Goal: Task Accomplishment & Management: Manage account settings

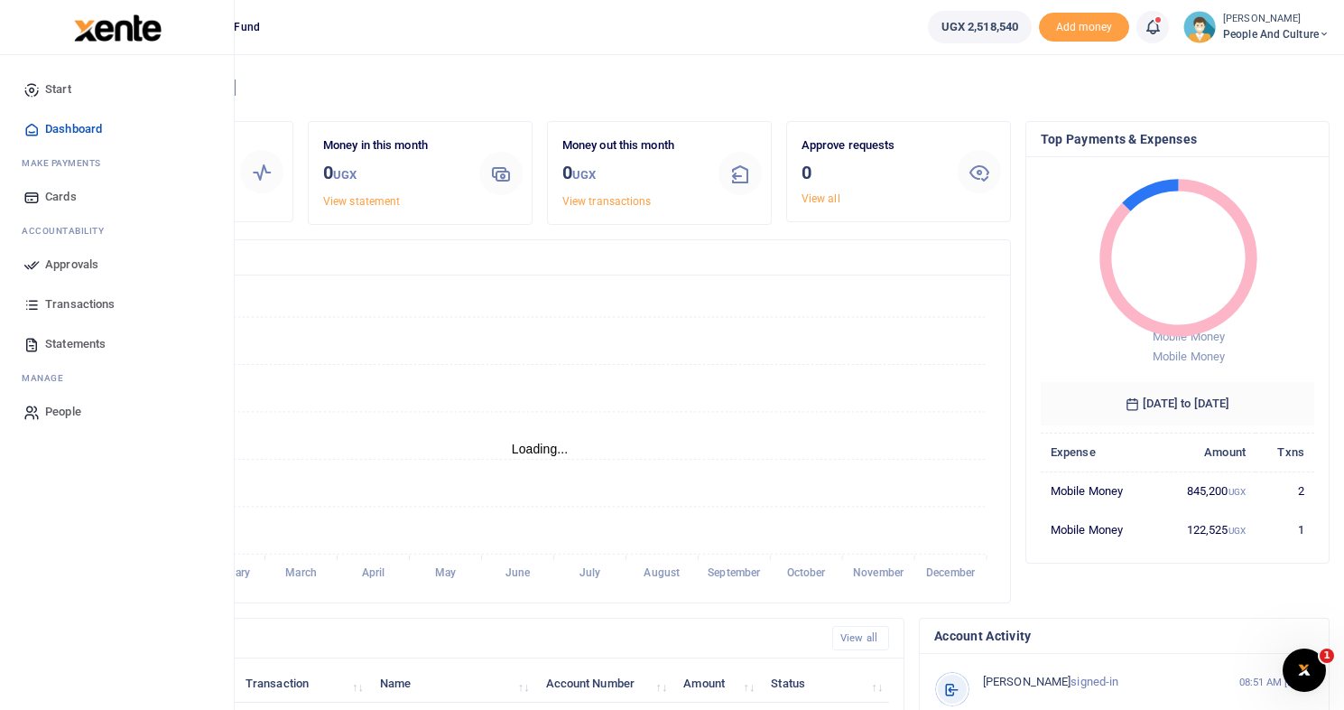
scroll to position [14, 14]
click at [71, 262] on span "Approvals" at bounding box center [71, 265] width 53 height 18
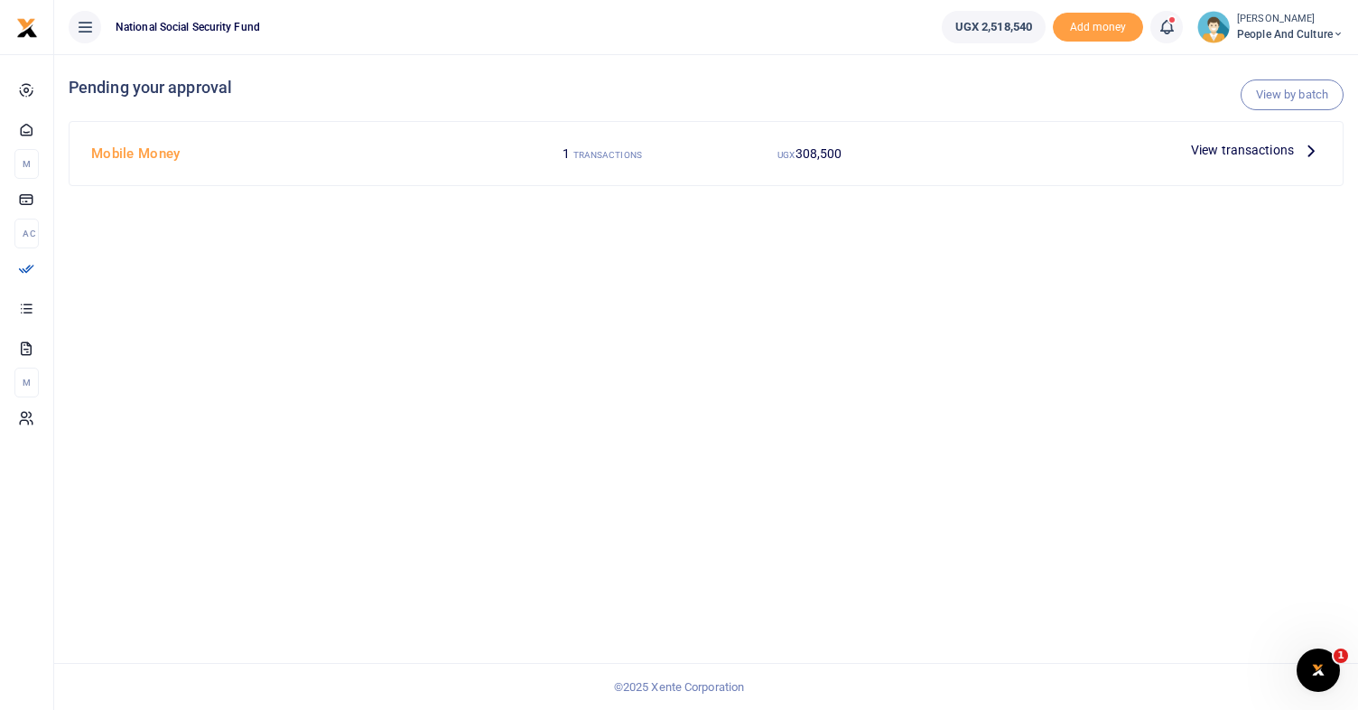
click at [1233, 150] on span "View transactions" at bounding box center [1242, 150] width 103 height 20
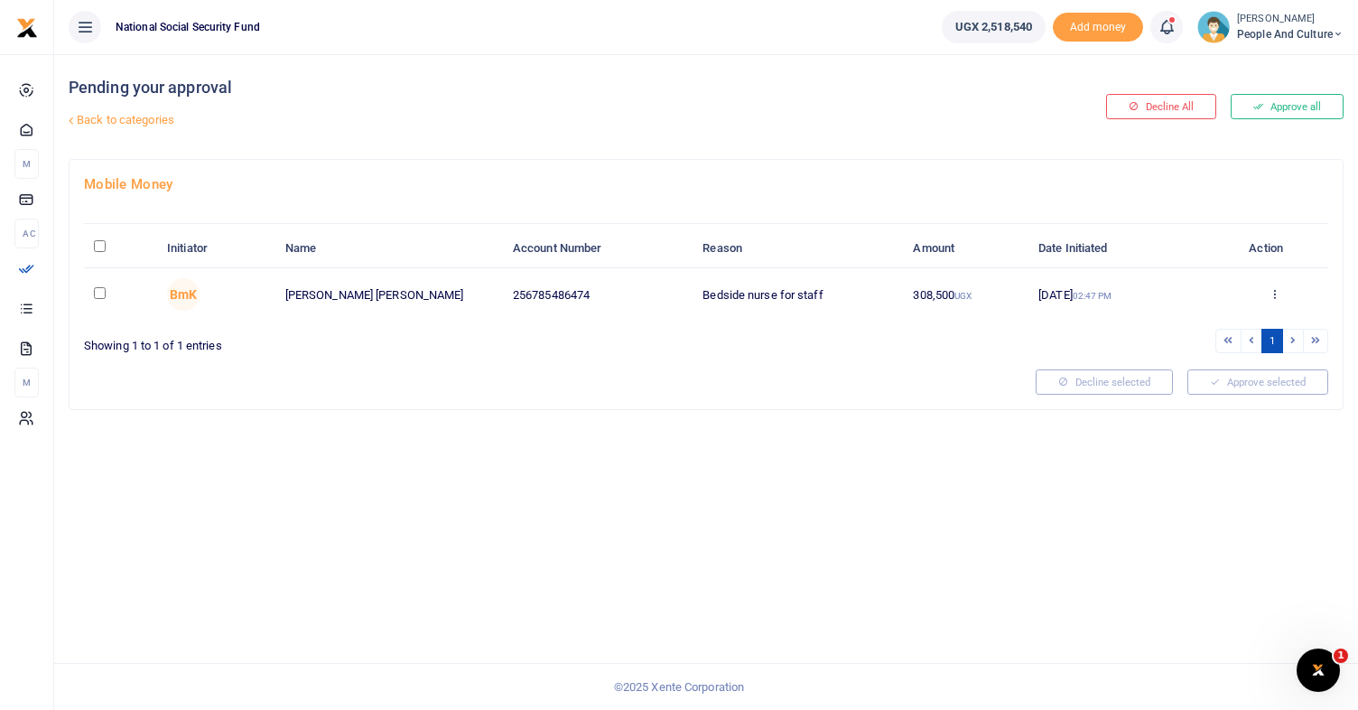
click at [102, 293] on input "checkbox" at bounding box center [100, 293] width 12 height 12
checkbox input "true"
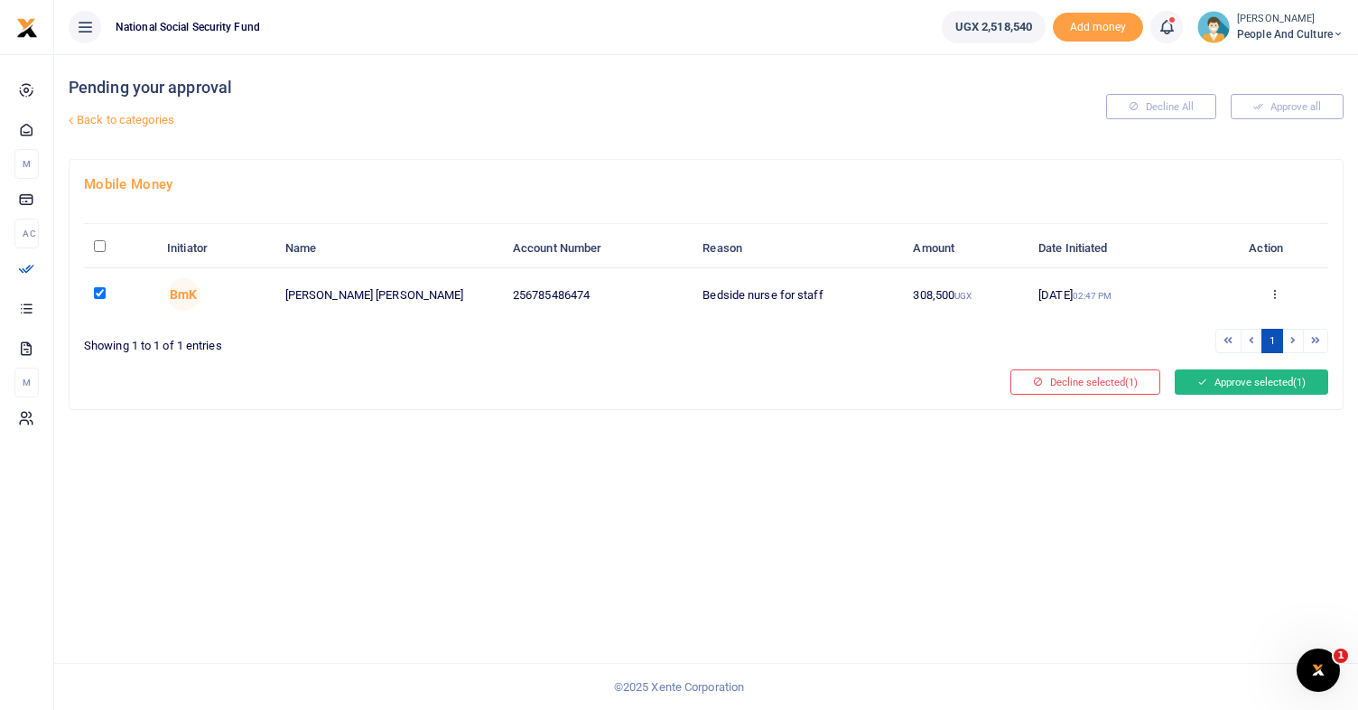
click at [1261, 385] on button "Approve selected (1)" at bounding box center [1251, 381] width 153 height 25
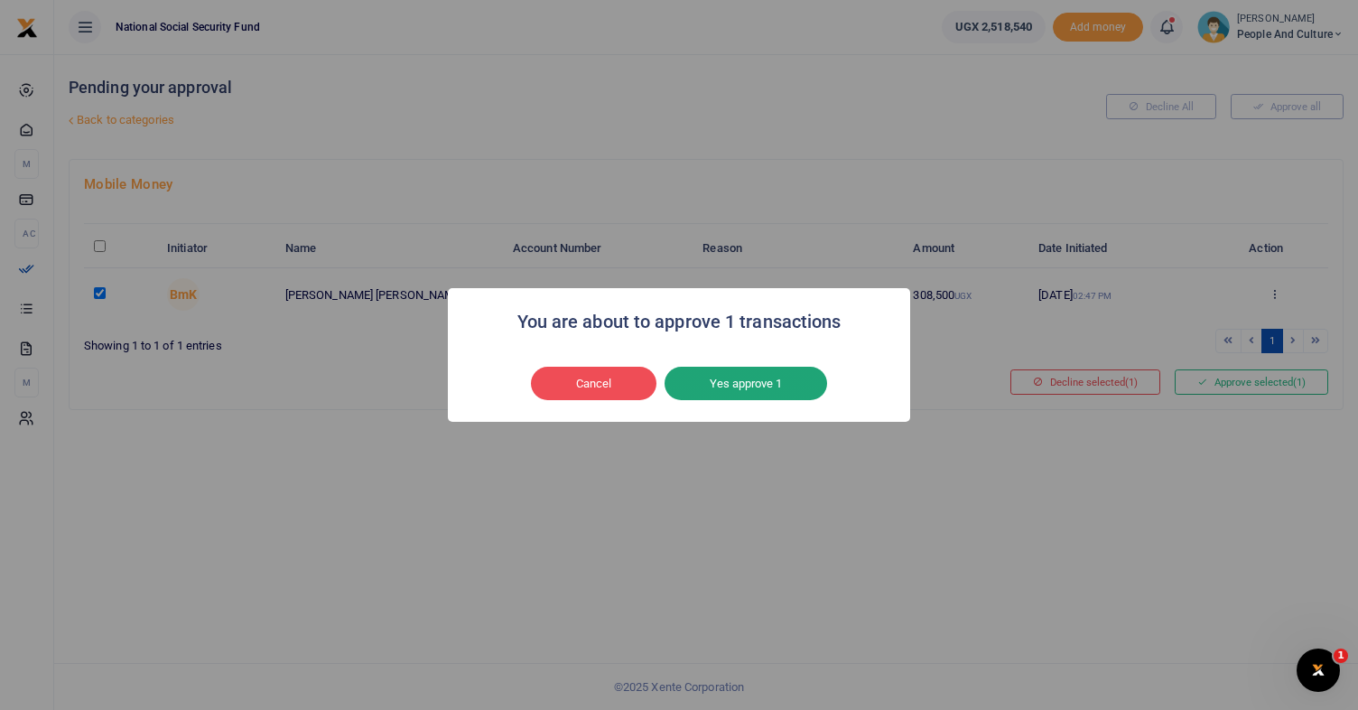
click at [737, 384] on button "Yes approve 1" at bounding box center [746, 384] width 163 height 34
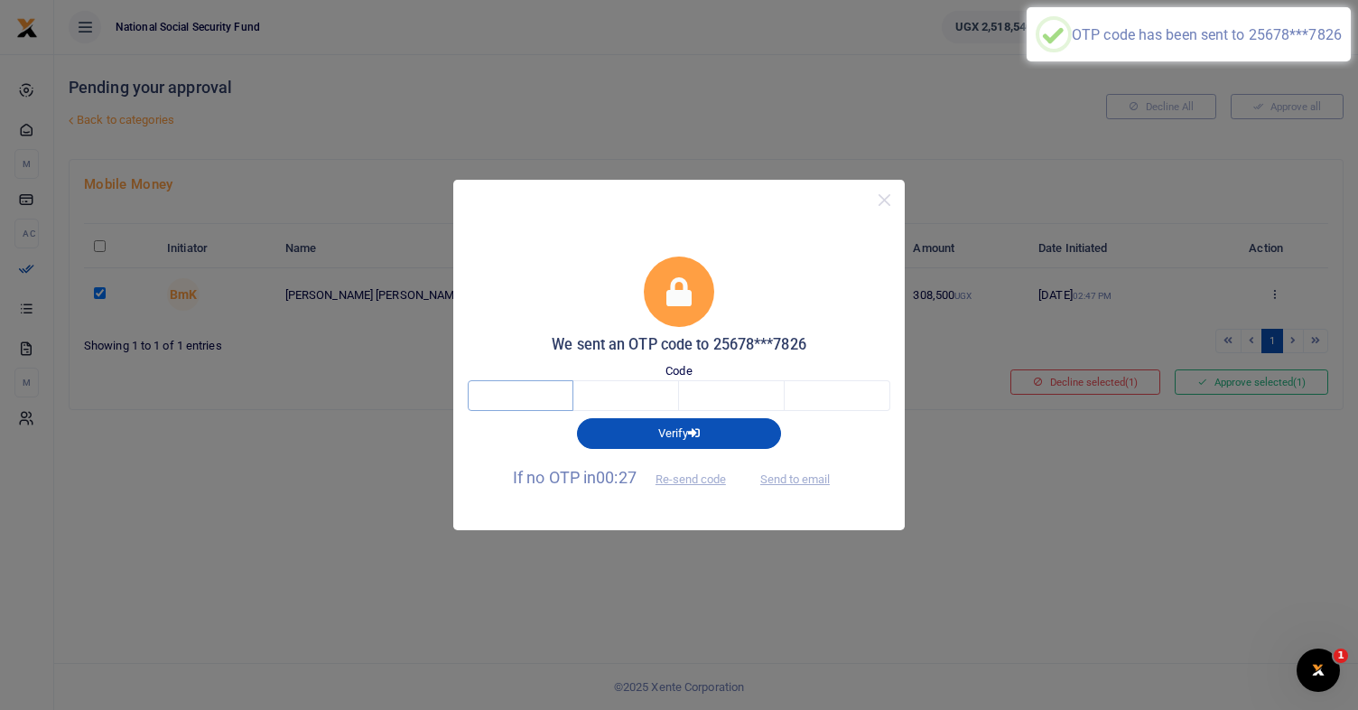
click at [541, 399] on input "text" at bounding box center [521, 395] width 106 height 31
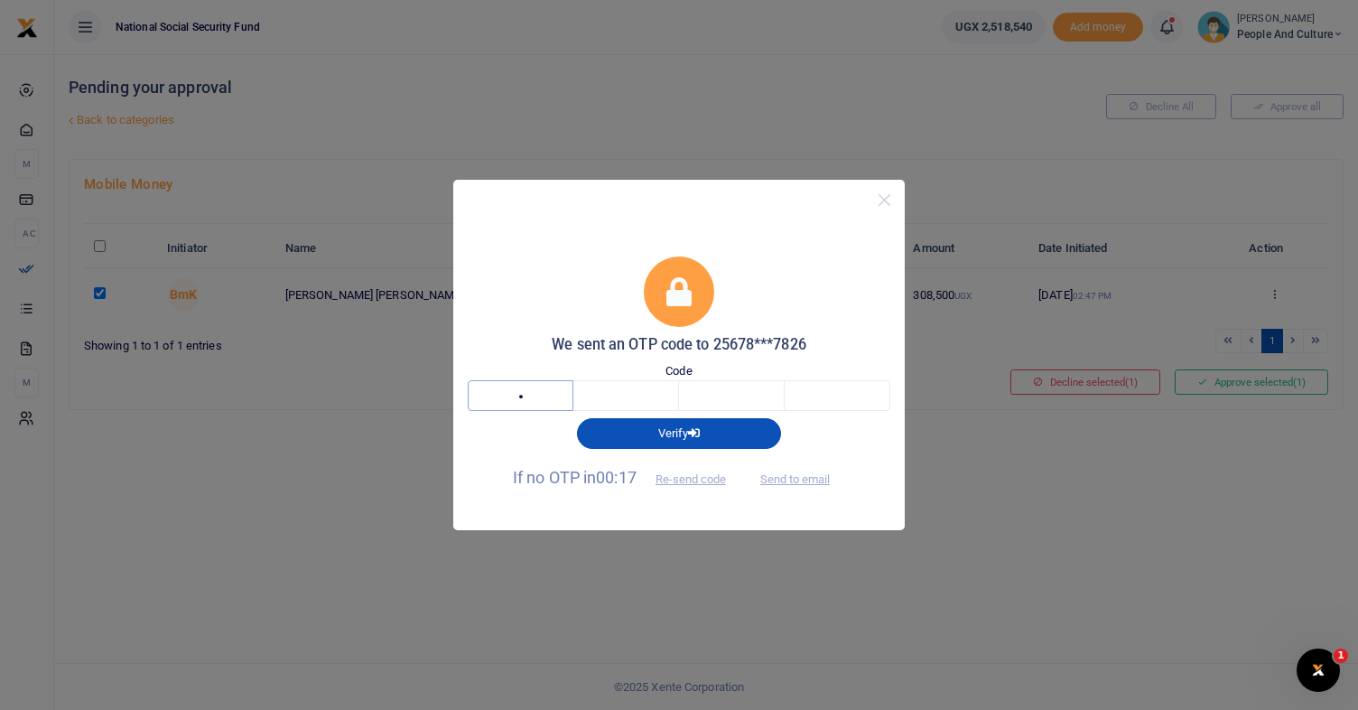
type input "2"
type input "0"
type input "7"
type input "6"
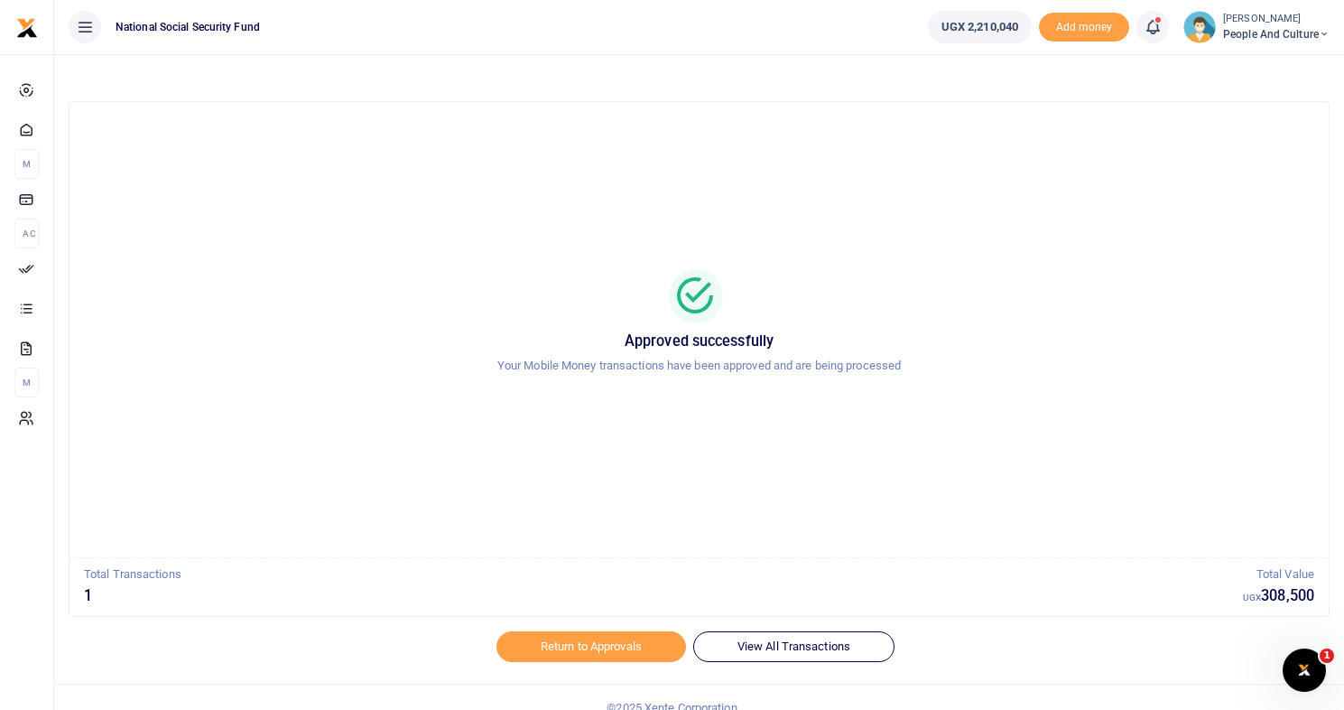
click at [1316, 29] on span "People and Culture" at bounding box center [1276, 34] width 107 height 16
click at [1267, 62] on link "Switch accounts" at bounding box center [1259, 65] width 143 height 25
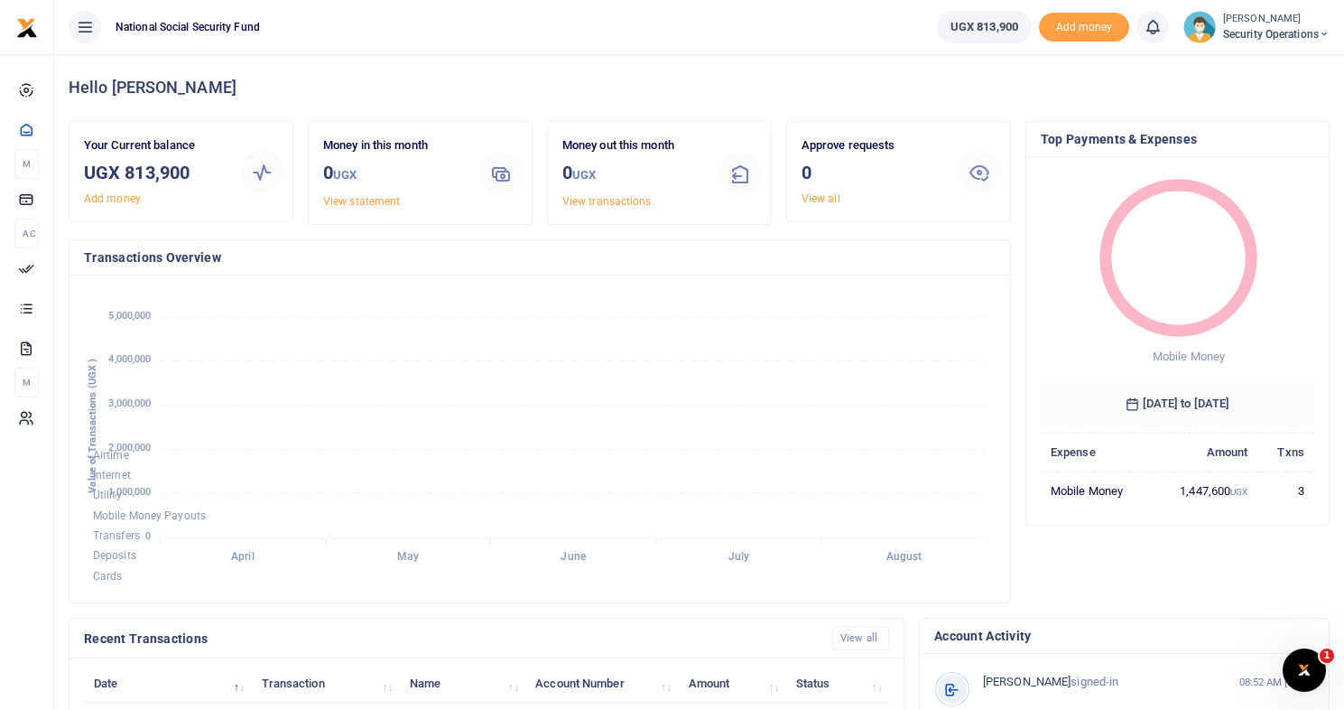
scroll to position [14, 14]
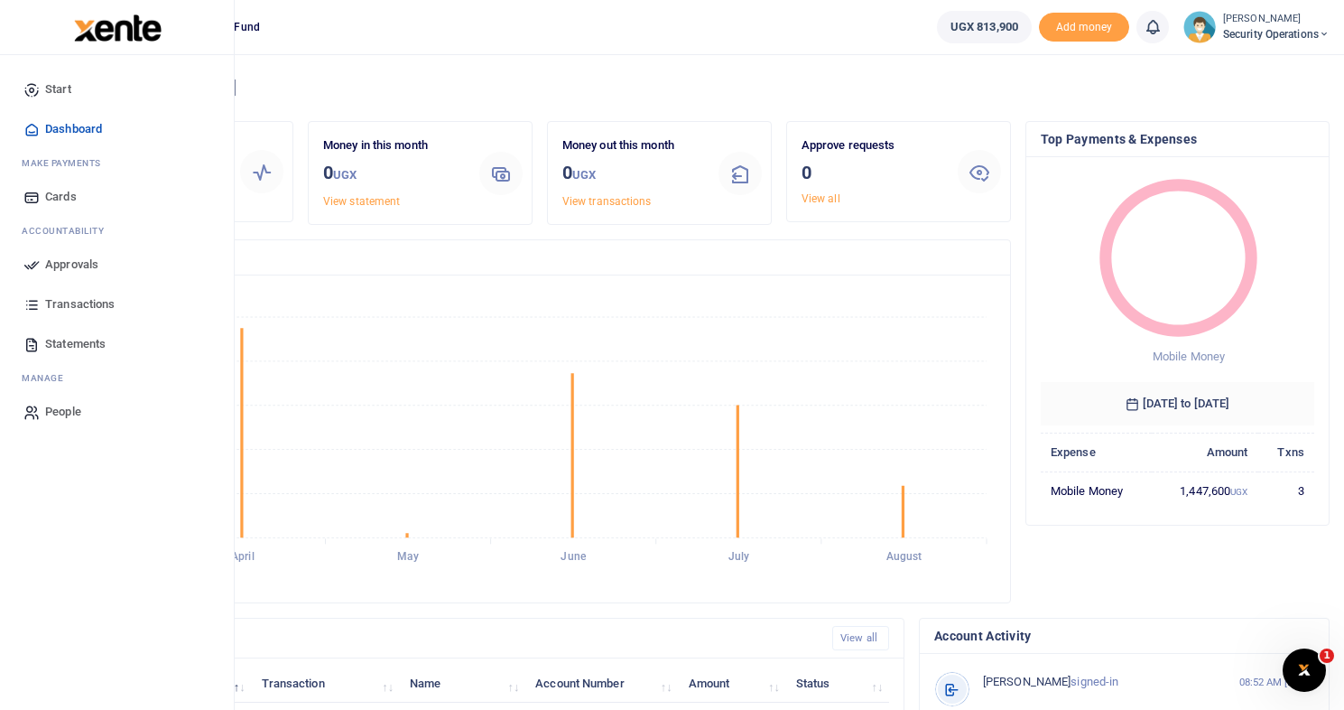
click at [69, 268] on span "Approvals" at bounding box center [71, 265] width 53 height 18
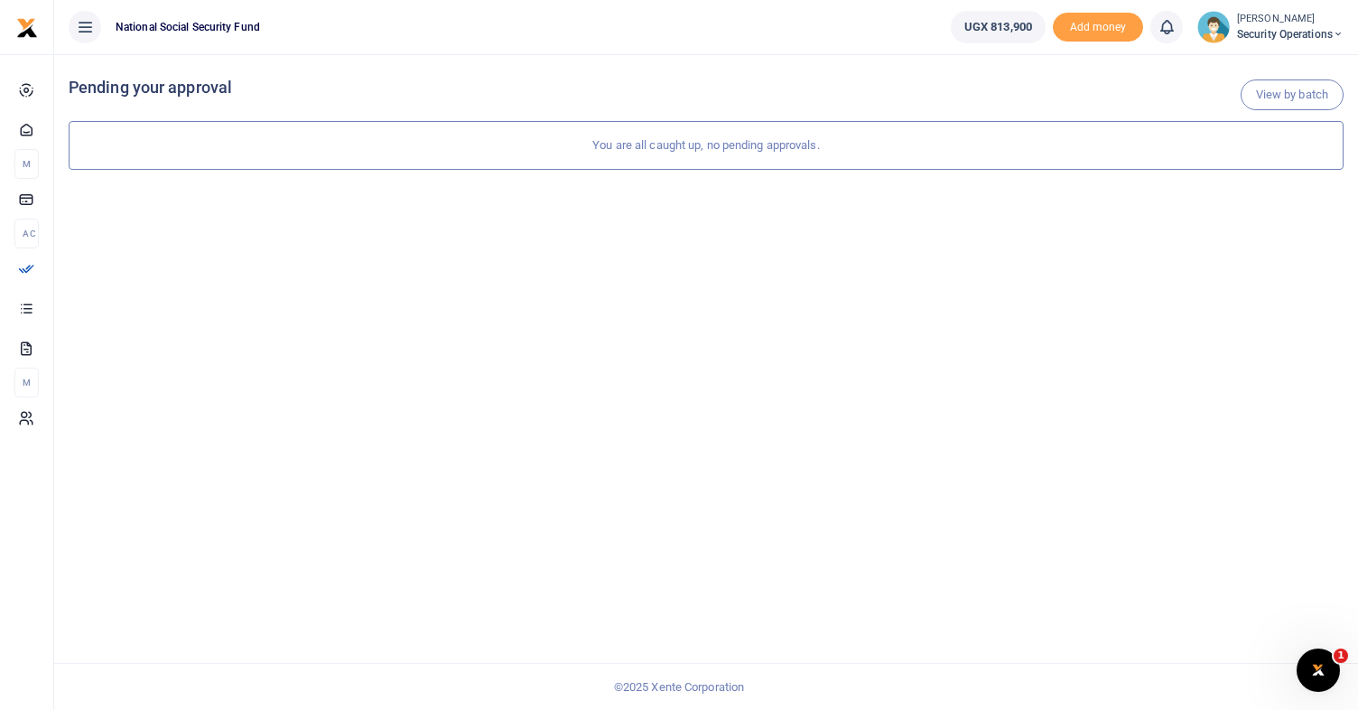
click at [1340, 33] on icon at bounding box center [1338, 34] width 11 height 13
click at [1267, 172] on link "Logout" at bounding box center [1275, 165] width 143 height 25
